Goal: Transaction & Acquisition: Purchase product/service

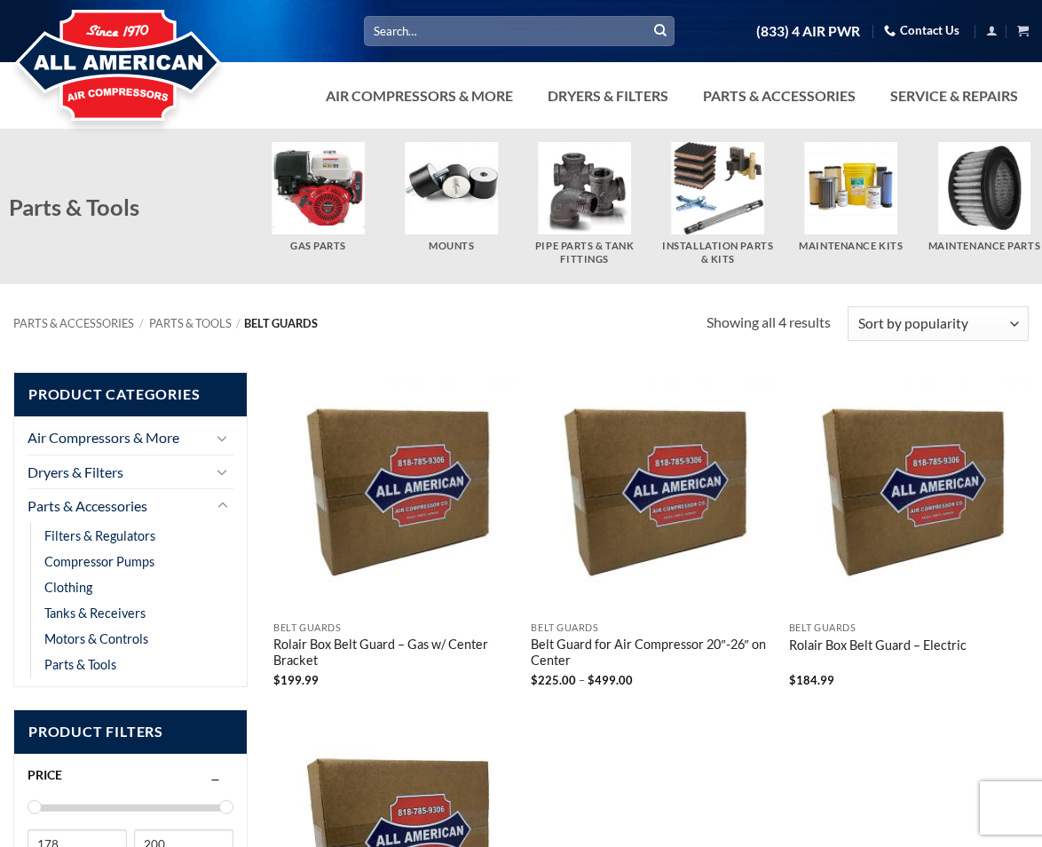
click at [418, 34] on input "Search for:" at bounding box center [519, 30] width 311 height 29
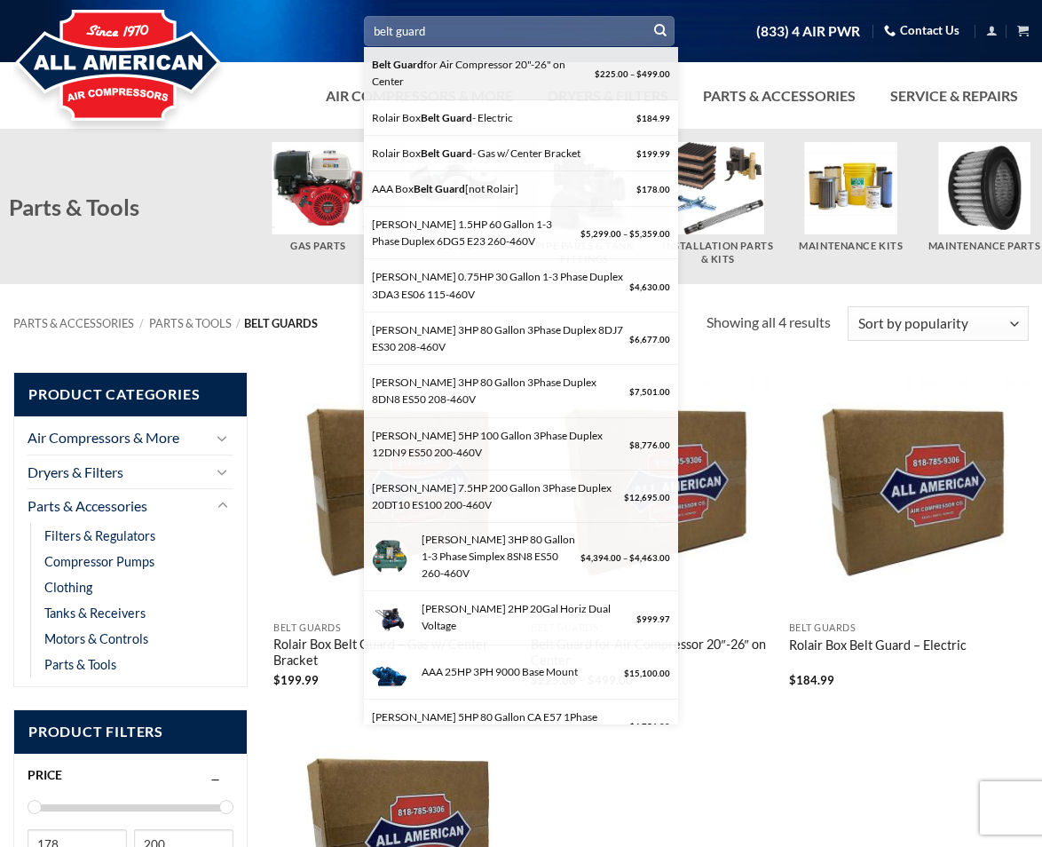
click at [476, 77] on div "Belt Guard for Air Compressor 20"-26" on Center" at bounding box center [481, 73] width 218 height 34
type input "Belt Guard for Air Compressor 20"-26" on Center"
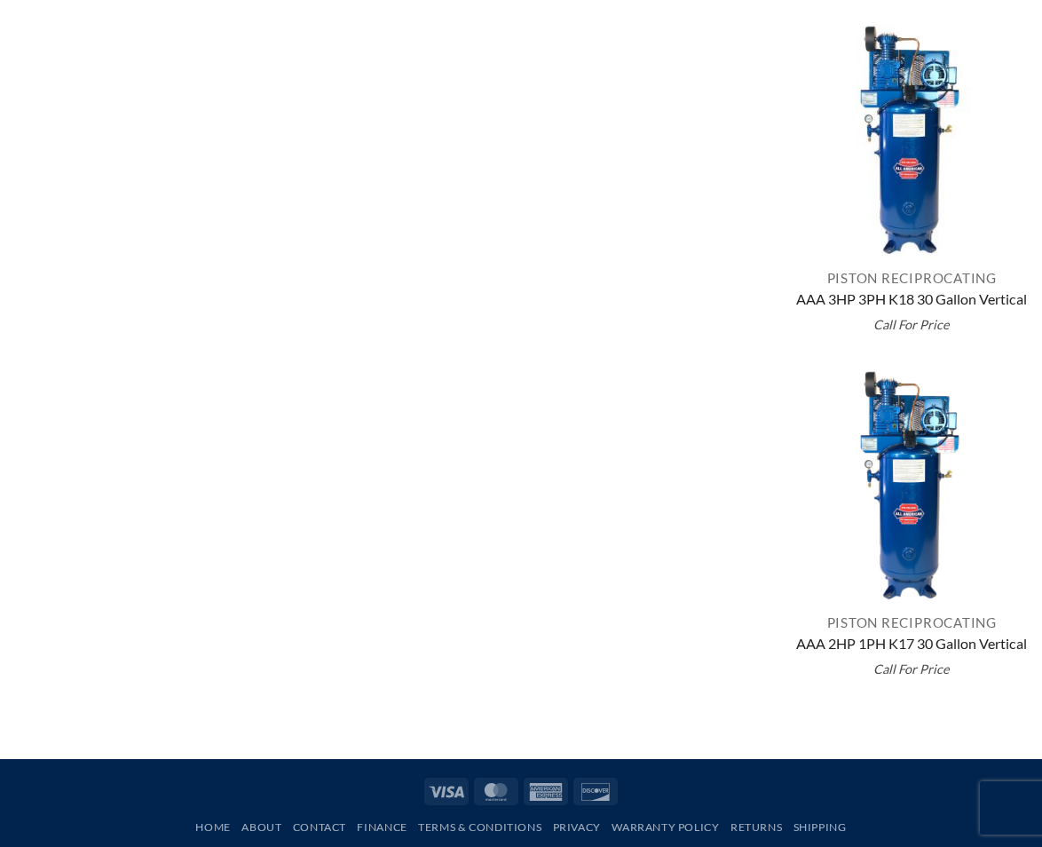
scroll to position [1490, 0]
